Goal: Find contact information: Find contact information

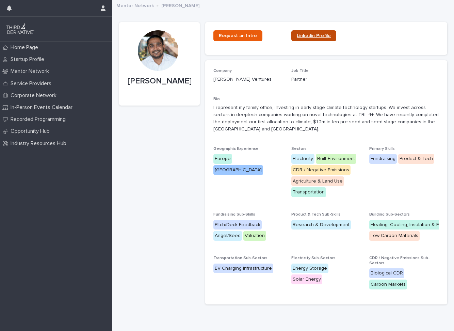
click at [302, 33] on span "Linkedin Profile" at bounding box center [314, 35] width 34 height 5
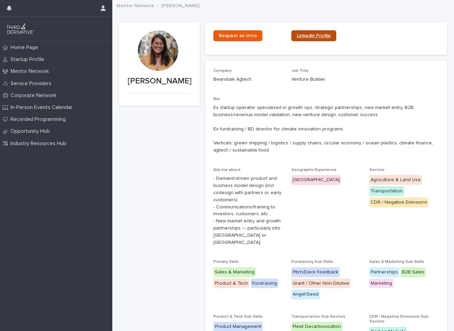
click at [313, 37] on span "Linkedin Profile" at bounding box center [314, 35] width 34 height 5
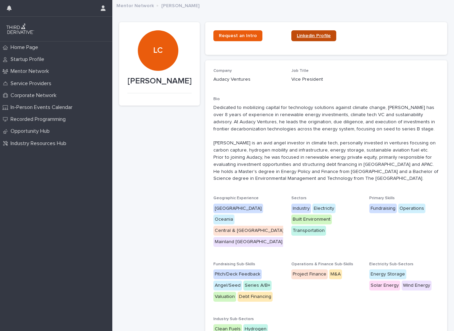
click at [313, 35] on span "Linkedin Profile" at bounding box center [314, 35] width 34 height 5
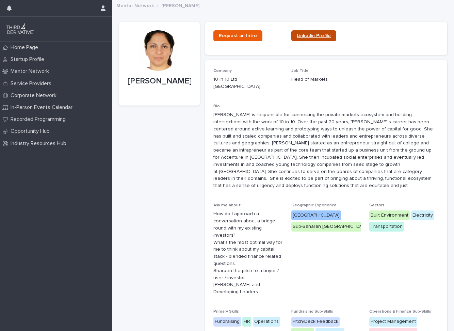
click at [320, 41] on link "Linkedin Profile" at bounding box center [313, 35] width 45 height 11
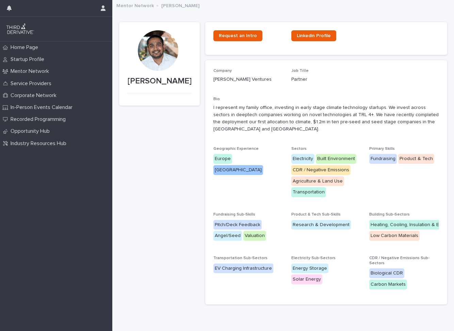
click at [227, 116] on p "I represent my family office, investing in early stage climate technology start…" at bounding box center [326, 118] width 226 height 28
click at [244, 78] on p "Desai Ventures" at bounding box center [248, 79] width 70 height 7
